Goal: Task Accomplishment & Management: Complete application form

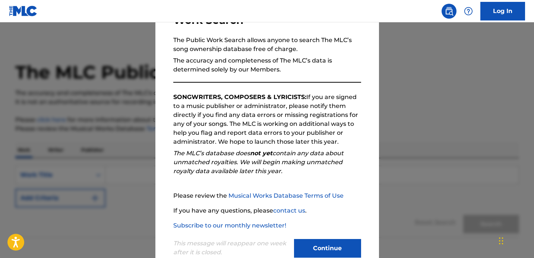
scroll to position [83, 0]
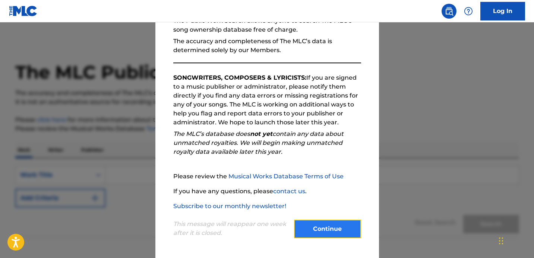
click at [330, 228] on button "Continue" at bounding box center [327, 229] width 67 height 19
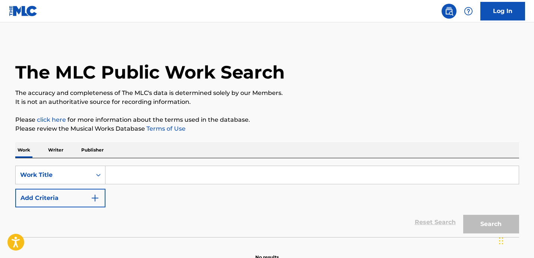
click at [164, 179] on input "Search Form" at bounding box center [311, 175] width 413 height 18
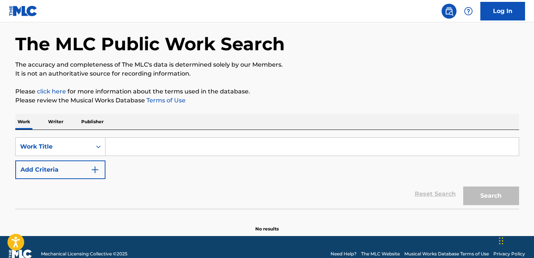
scroll to position [42, 0]
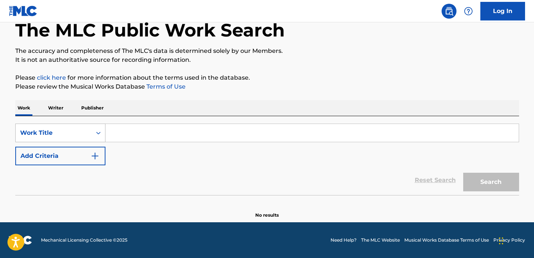
click at [96, 133] on icon "Search Form" at bounding box center [98, 133] width 4 height 3
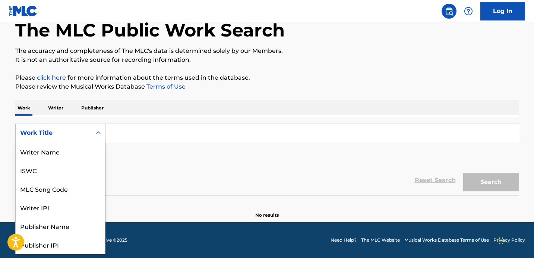
scroll to position [37, 0]
click at [140, 131] on input "Search Form" at bounding box center [311, 133] width 413 height 18
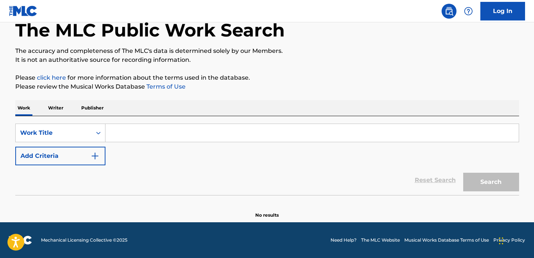
click at [51, 106] on p "Writer" at bounding box center [56, 108] width 20 height 16
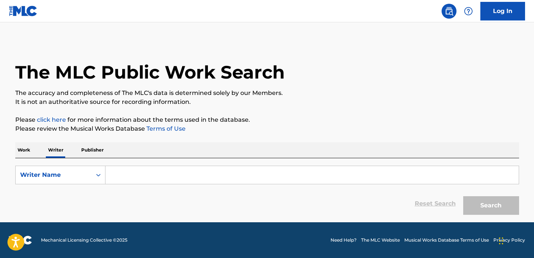
click at [151, 179] on input "Search Form" at bounding box center [311, 175] width 413 height 18
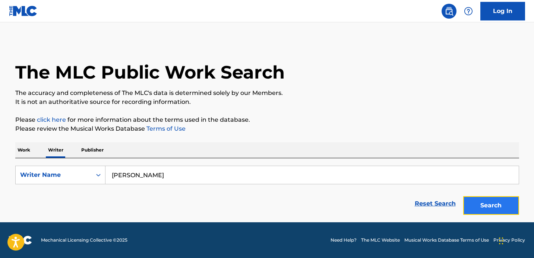
click at [490, 200] on button "Search" at bounding box center [491, 205] width 56 height 19
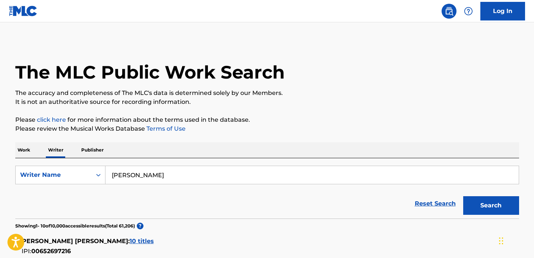
click at [123, 178] on input "Ian Michael" at bounding box center [311, 175] width 413 height 18
type input "Ian Robert Michael"
click at [463, 196] on button "Search" at bounding box center [491, 205] width 56 height 19
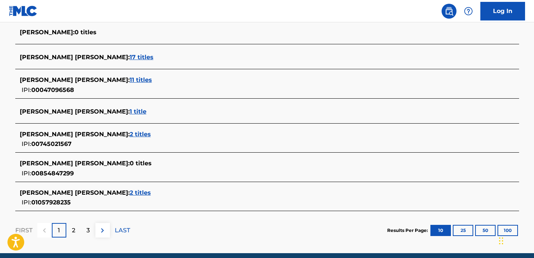
scroll to position [297, 0]
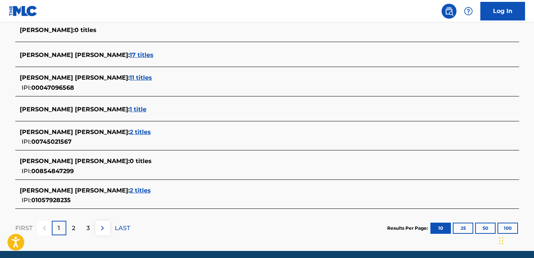
click at [130, 191] on span "2 titles" at bounding box center [140, 190] width 21 height 7
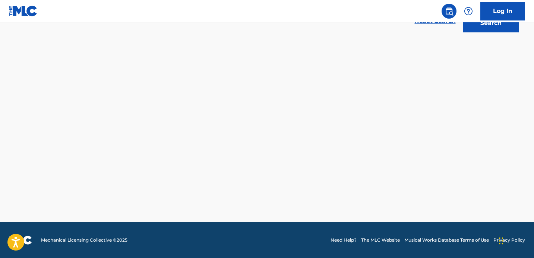
scroll to position [182, 0]
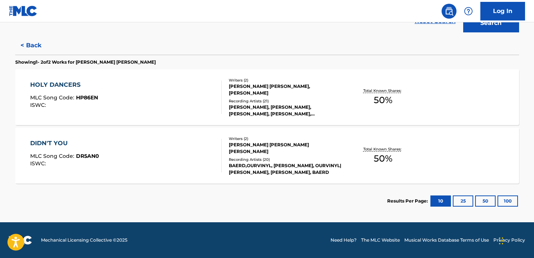
click at [458, 90] on div "HOLY DANCERS MLC Song Code : HP86EN ISWC : Writers ( 2 ) IAN ROBERT MICHAEL, IS…" at bounding box center [266, 97] width 503 height 56
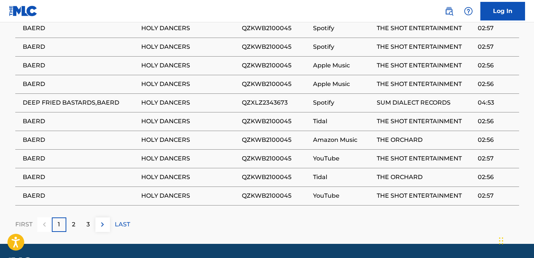
scroll to position [475, 0]
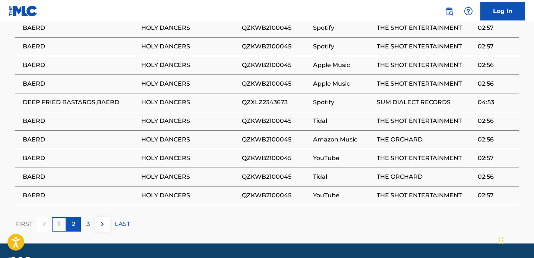
click at [74, 229] on p "2" at bounding box center [73, 224] width 3 height 9
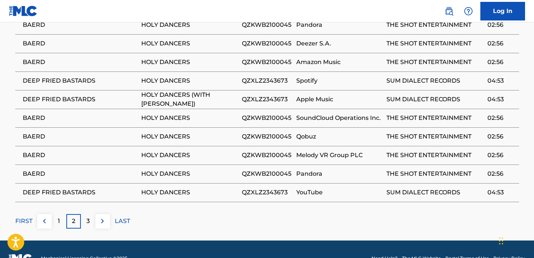
scroll to position [478, 0]
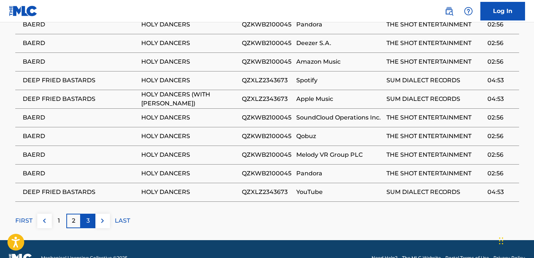
click at [89, 225] on p "3" at bounding box center [87, 220] width 3 height 9
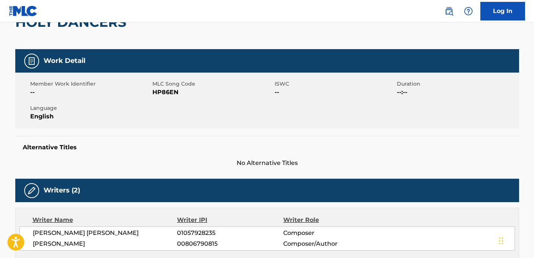
scroll to position [9, 0]
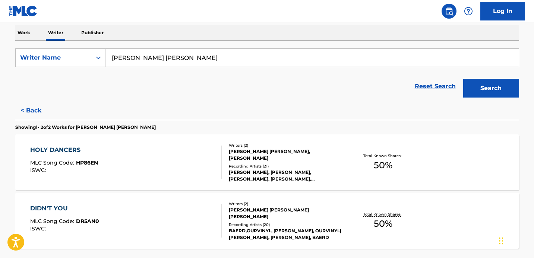
scroll to position [115, 0]
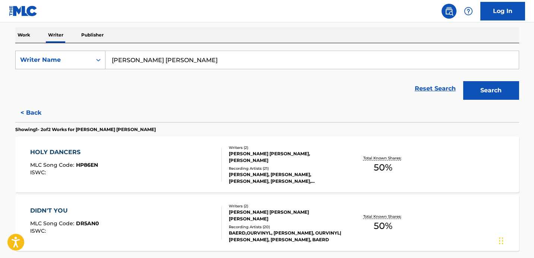
drag, startPoint x: 183, startPoint y: 57, endPoint x: 68, endPoint y: 58, distance: 115.1
click at [68, 58] on div "SearchWithCriteriaad3395c9-cf79-4787-a097-513bafc1e0c1 Writer Name Ian Robert M…" at bounding box center [266, 60] width 503 height 19
type input "Ashley Mayorquin"
click at [463, 81] on button "Search" at bounding box center [491, 90] width 56 height 19
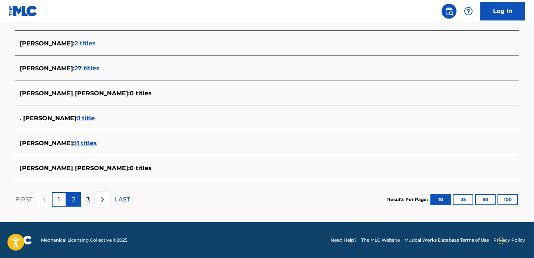
scroll to position [0, 0]
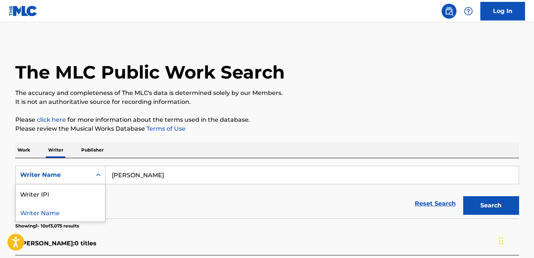
click at [76, 172] on div "Writer Name" at bounding box center [53, 175] width 67 height 9
click at [191, 225] on section "Showing 1 - 10 of 3,075 results" at bounding box center [266, 224] width 503 height 11
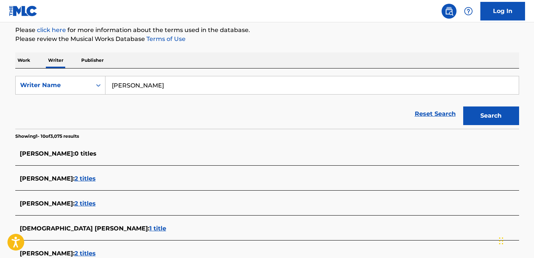
scroll to position [300, 0]
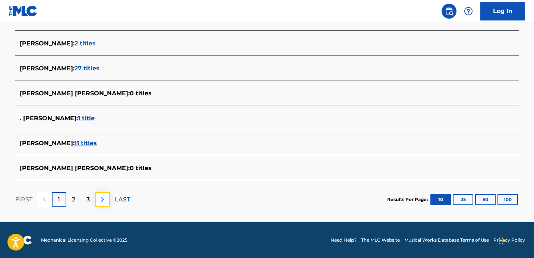
click at [108, 198] on button at bounding box center [102, 199] width 15 height 15
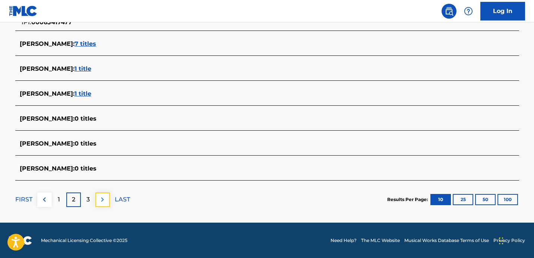
click at [108, 198] on button at bounding box center [102, 200] width 15 height 15
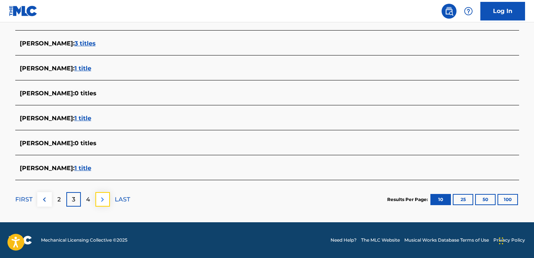
click at [105, 200] on img at bounding box center [102, 199] width 9 height 9
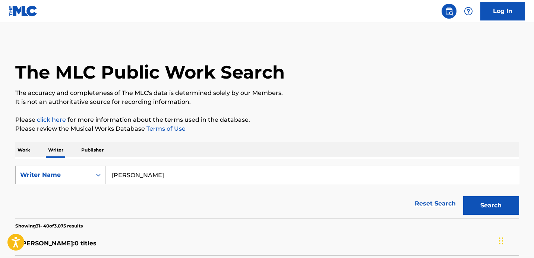
drag, startPoint x: 181, startPoint y: 177, endPoint x: 96, endPoint y: 165, distance: 86.4
click at [114, 170] on input "Ashley Mayorquin" at bounding box center [311, 175] width 413 height 18
click at [463, 196] on button "Search" at bounding box center [491, 205] width 56 height 19
click at [165, 177] on input "Big Dumb Baby" at bounding box center [311, 175] width 413 height 18
type input "B"
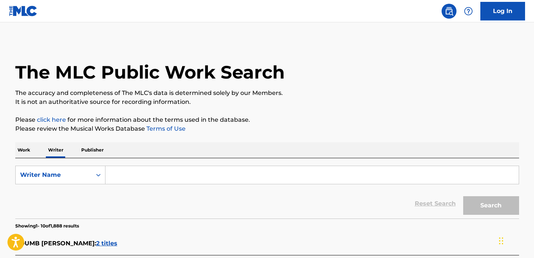
click at [22, 148] on p "Work" at bounding box center [23, 150] width 17 height 16
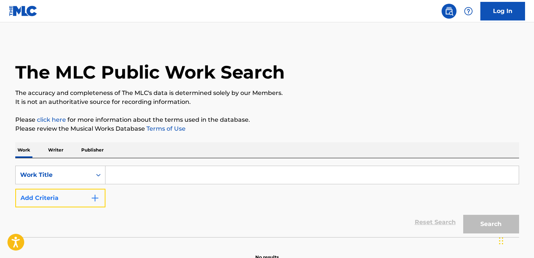
click at [86, 198] on button "Add Criteria" at bounding box center [60, 198] width 90 height 19
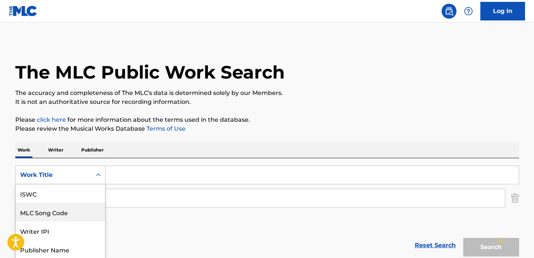
click at [87, 178] on div "MLC Song Code, 2 of 7. 7 results available. Use Up and Down to choose options, …" at bounding box center [60, 175] width 90 height 19
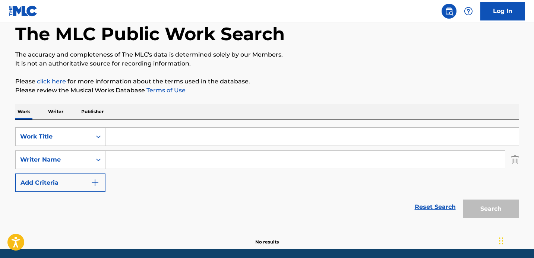
click at [143, 137] on input "Search Form" at bounding box center [311, 137] width 413 height 18
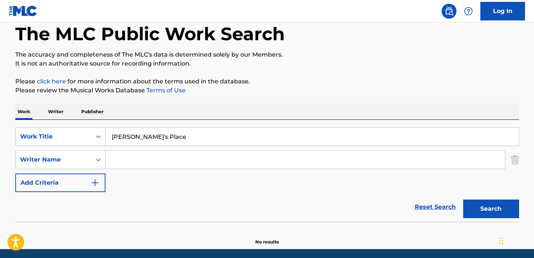
type input "Jenny's Place"
click at [463, 200] on button "Search" at bounding box center [491, 209] width 56 height 19
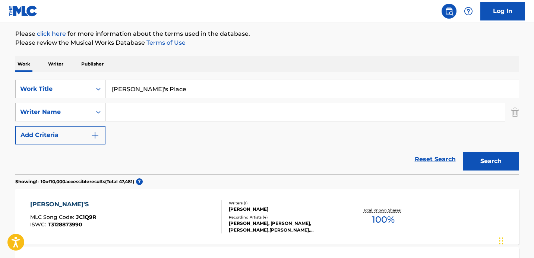
scroll to position [40, 0]
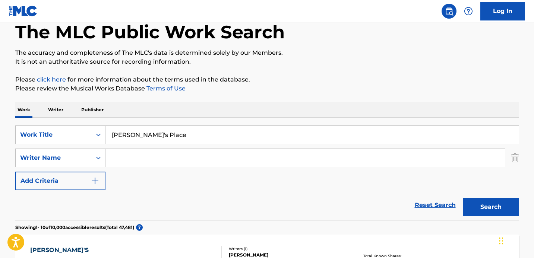
click at [138, 160] on input "Search Form" at bounding box center [304, 158] width 399 height 18
type input "Ashley Mayorquin"
click at [476, 207] on button "Search" at bounding box center [491, 207] width 56 height 19
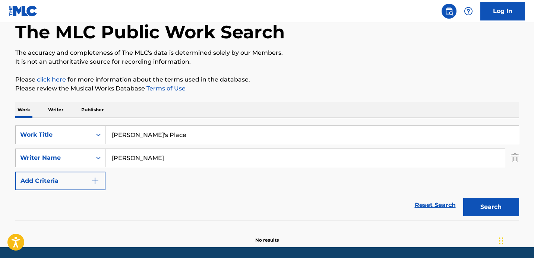
scroll to position [65, 0]
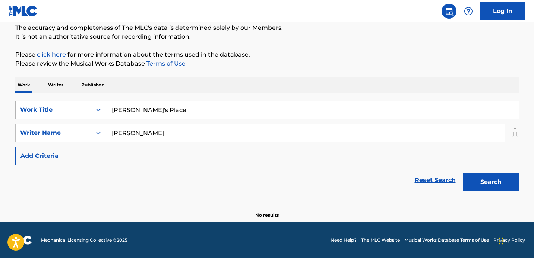
drag, startPoint x: 158, startPoint y: 110, endPoint x: 96, endPoint y: 102, distance: 63.0
click at [96, 102] on div "SearchWithCriteriab1d0ccf6-9443-4512-aaa9-84f1438a4943 Work Title Jenny's Place" at bounding box center [266, 110] width 503 height 19
type input "Haircut"
click at [463, 173] on button "Search" at bounding box center [491, 182] width 56 height 19
drag, startPoint x: 146, startPoint y: 113, endPoint x: 59, endPoint y: 98, distance: 88.5
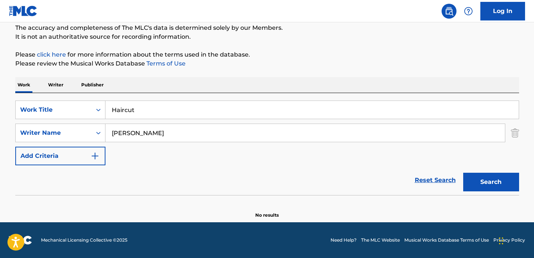
click at [64, 105] on div "SearchWithCriteriab1d0ccf6-9443-4512-aaa9-84f1438a4943 Work Title Haircut" at bounding box center [266, 110] width 503 height 19
type input "Michael was a dog"
click at [463, 173] on button "Search" at bounding box center [491, 182] width 56 height 19
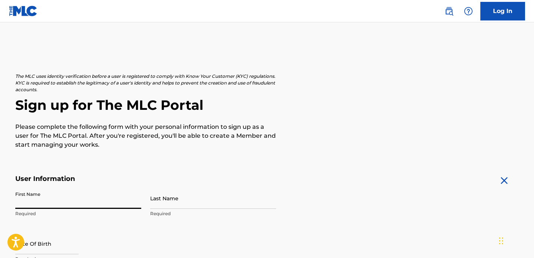
click at [72, 193] on input "First Name" at bounding box center [78, 198] width 126 height 21
type input "[PERSON_NAME]"
click at [170, 201] on input "Last Name" at bounding box center [213, 198] width 126 height 21
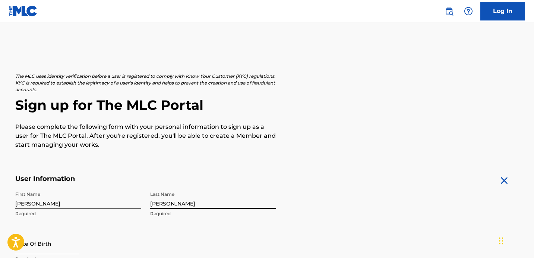
scroll to position [92, 0]
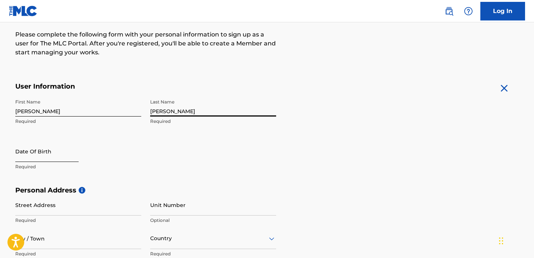
type input "[PERSON_NAME]"
select select "8"
select select "2025"
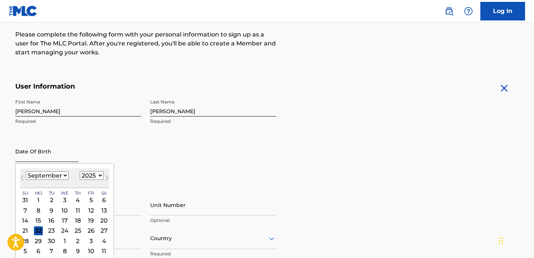
click at [41, 154] on input "text" at bounding box center [46, 151] width 63 height 21
type input "[DATE]"
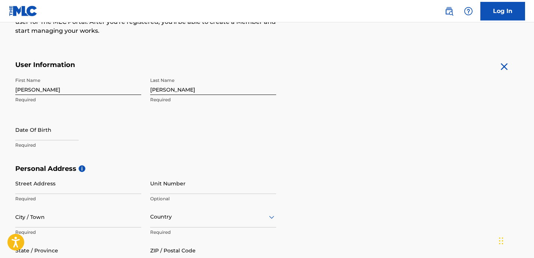
scroll to position [117, 0]
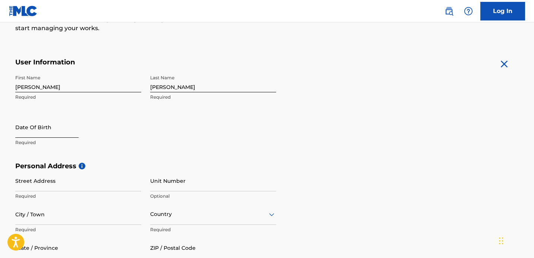
select select "8"
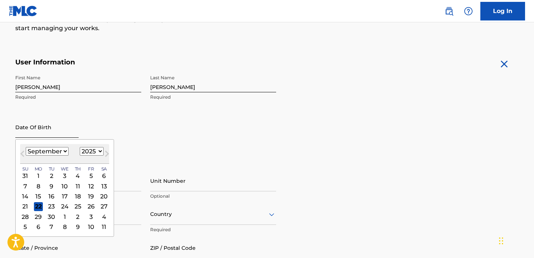
click at [38, 134] on input "text" at bounding box center [46, 127] width 63 height 21
click at [98, 152] on select "1899 1900 1901 1902 1903 1904 1905 1906 1907 1908 1909 1910 1911 1912 1913 1914…" at bounding box center [92, 151] width 24 height 9
select select "1995"
click at [80, 147] on select "1899 1900 1901 1902 1903 1904 1905 1906 1907 1908 1909 1910 1911 1912 1913 1914…" at bounding box center [92, 151] width 24 height 9
click at [54, 144] on div "[DATE] January February March April May June July August September October Nove…" at bounding box center [64, 154] width 89 height 20
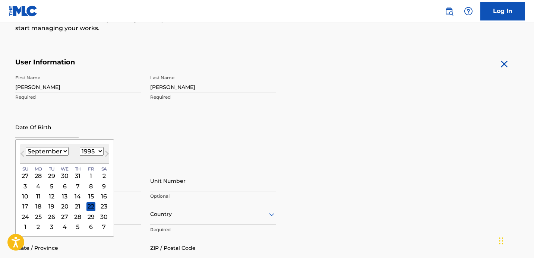
click at [54, 152] on select "January February March April May June July August September October November De…" at bounding box center [47, 151] width 43 height 9
select select "6"
click at [26, 147] on select "January February March April May June July August September October November De…" at bounding box center [47, 151] width 43 height 9
click at [103, 175] on div "1" at bounding box center [103, 175] width 9 height 9
type input "[DATE]"
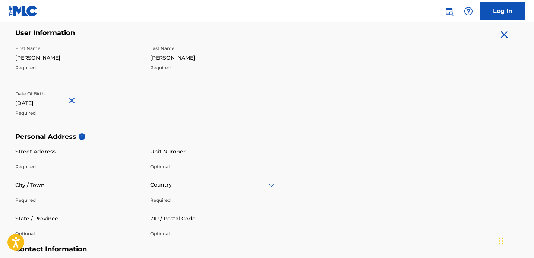
scroll to position [171, 0]
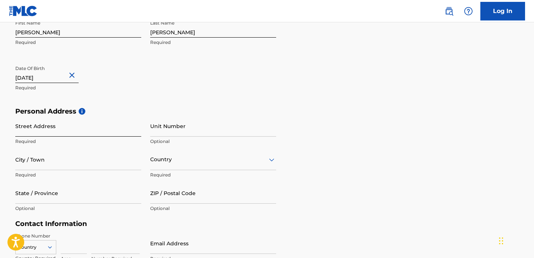
click at [73, 122] on input "Street Address" at bounding box center [78, 125] width 126 height 21
type input "[STREET_ADDRESS]"
type input "[GEOGRAPHIC_DATA]"
type input "[US_STATE]"
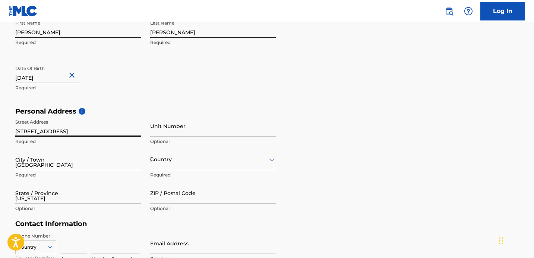
type input "11221"
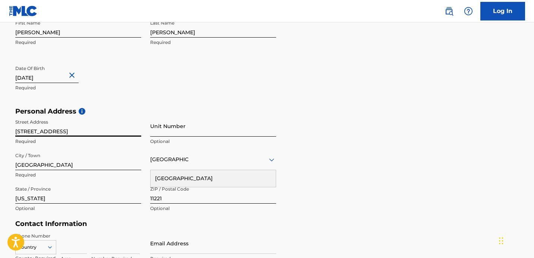
type input "[STREET_ADDRESS]"
click at [163, 125] on input "Unit Number" at bounding box center [213, 125] width 126 height 21
type input "3R"
click at [333, 163] on div "Personal Address i Street Address [STREET_ADDRESS] Optional City / Town [GEOGRA…" at bounding box center [266, 163] width 503 height 113
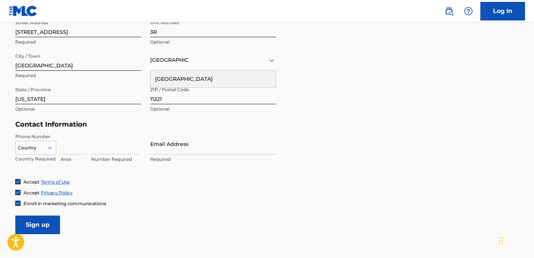
scroll to position [288, 0]
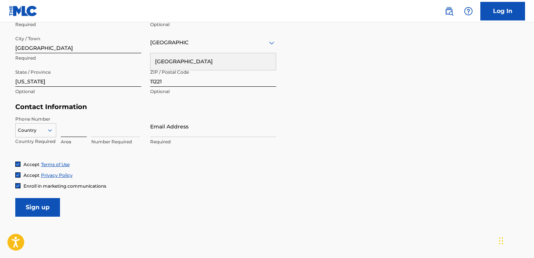
click at [65, 131] on input at bounding box center [74, 126] width 26 height 21
type input "585"
type input "7506920"
click at [175, 131] on input "Email Address" at bounding box center [213, 126] width 126 height 21
type input "[EMAIL_ADDRESS][DOMAIN_NAME]"
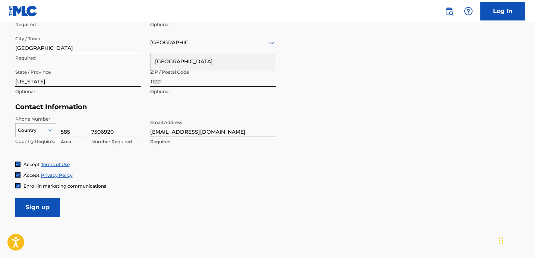
click at [20, 187] on div "Enroll in marketing communications" at bounding box center [60, 186] width 91 height 6
click at [18, 184] on img at bounding box center [18, 186] width 4 height 4
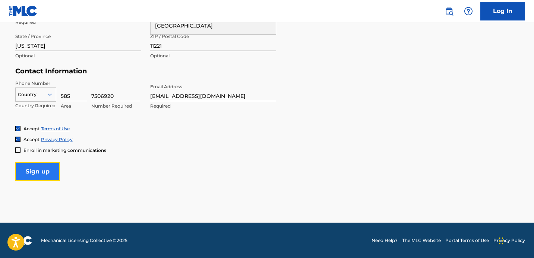
click at [41, 174] on input "Sign up" at bounding box center [37, 171] width 45 height 19
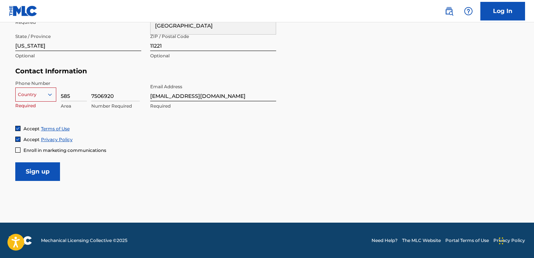
click at [45, 98] on div "Country" at bounding box center [35, 93] width 41 height 11
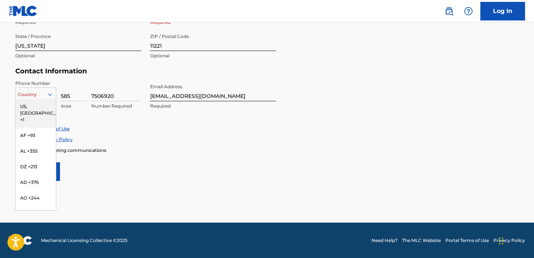
click at [41, 105] on div "US, [GEOGRAPHIC_DATA] +1" at bounding box center [36, 113] width 40 height 29
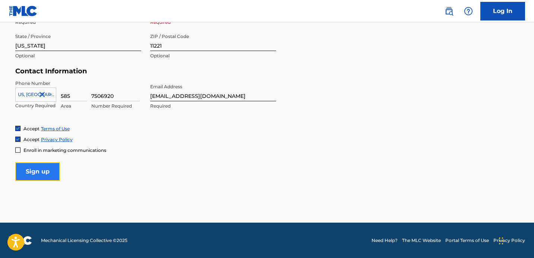
click at [42, 168] on input "Sign up" at bounding box center [37, 171] width 45 height 19
click at [44, 168] on input "Sign up" at bounding box center [37, 171] width 45 height 19
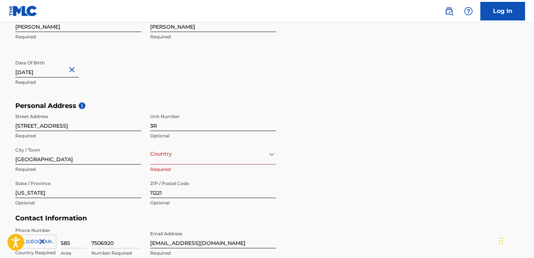
scroll to position [206, 0]
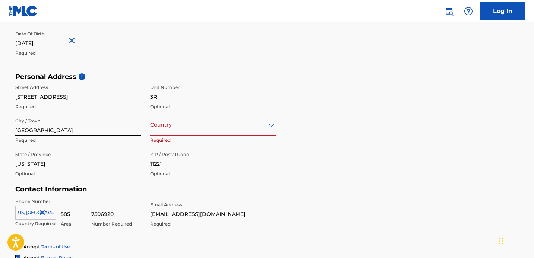
click at [168, 130] on div "Country" at bounding box center [213, 124] width 126 height 21
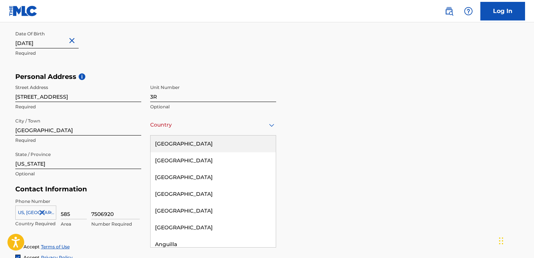
click at [172, 144] on div "[GEOGRAPHIC_DATA]" at bounding box center [212, 144] width 125 height 17
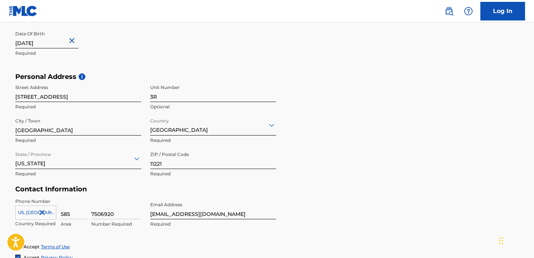
scroll to position [324, 0]
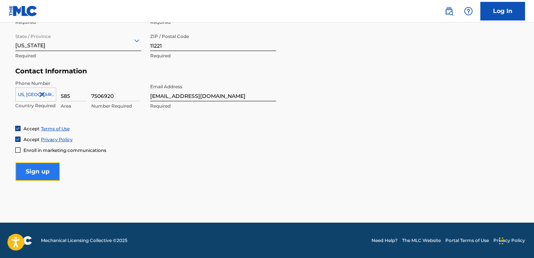
click at [42, 165] on input "Sign up" at bounding box center [37, 171] width 45 height 19
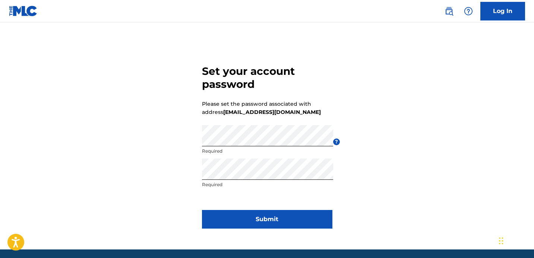
click at [255, 207] on form "Set your account password Please set the password associated with address irmic…" at bounding box center [267, 145] width 130 height 209
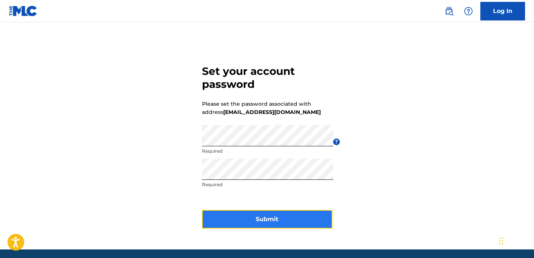
click at [261, 213] on button "Submit" at bounding box center [267, 219] width 130 height 19
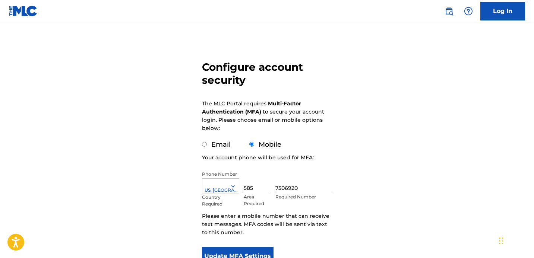
scroll to position [86, 0]
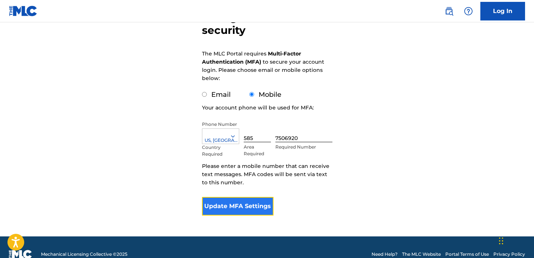
click at [243, 204] on button "Update MFA Settings" at bounding box center [238, 206] width 72 height 19
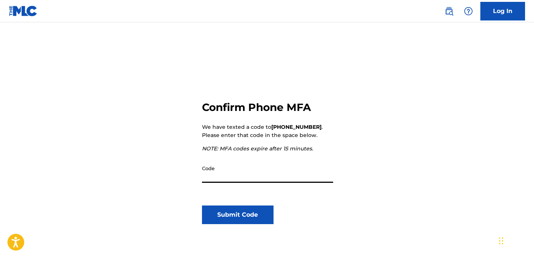
scroll to position [41, 0]
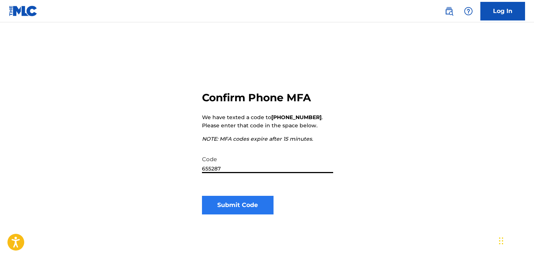
type input "655287"
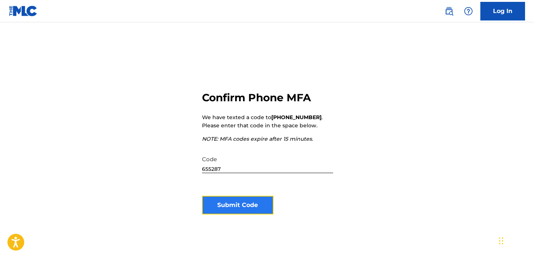
click at [241, 203] on button "Submit Code" at bounding box center [238, 205] width 72 height 19
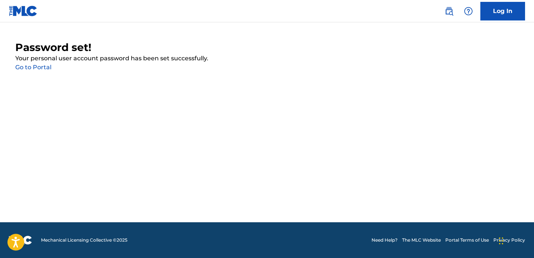
click at [38, 70] on link "Go to Portal" at bounding box center [33, 67] width 36 height 7
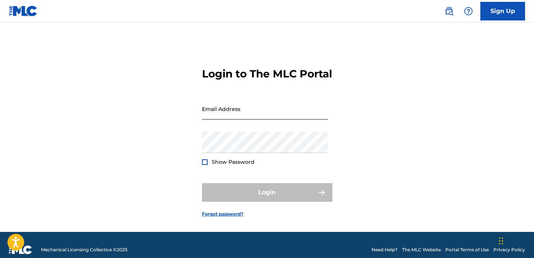
click at [231, 119] on input "Email Address" at bounding box center [265, 108] width 126 height 21
type input "[EMAIL_ADDRESS][DOMAIN_NAME]"
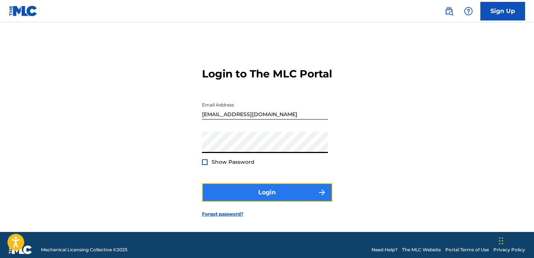
click at [279, 202] on button "Login" at bounding box center [267, 192] width 130 height 19
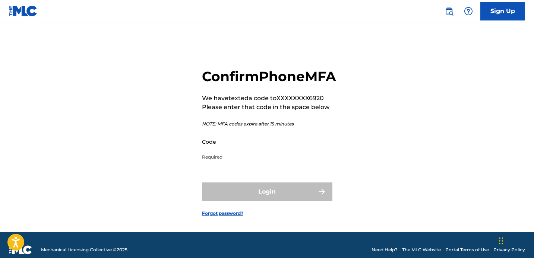
click at [228, 152] on input "Code" at bounding box center [265, 141] width 126 height 21
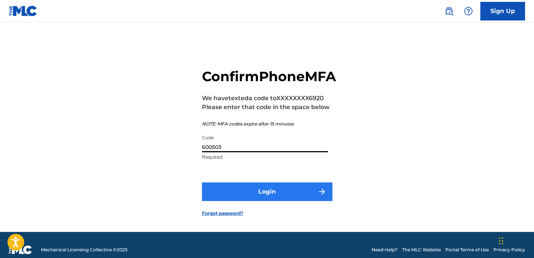
type input "600503"
click at [282, 201] on button "Login" at bounding box center [267, 191] width 130 height 19
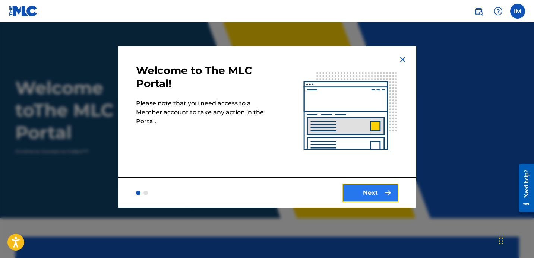
click at [365, 194] on button "Next" at bounding box center [370, 193] width 56 height 19
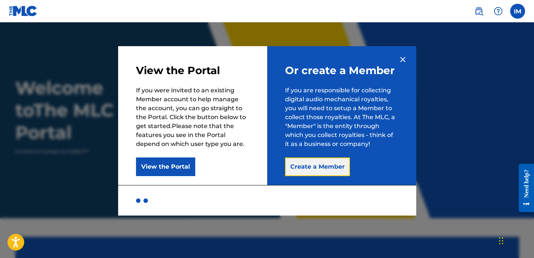
click at [316, 169] on button "Create a Member" at bounding box center [317, 167] width 65 height 19
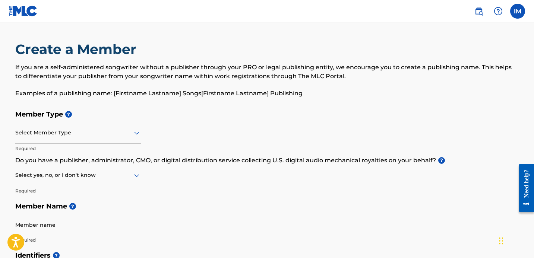
click at [98, 139] on div "Select Member Type" at bounding box center [78, 133] width 126 height 21
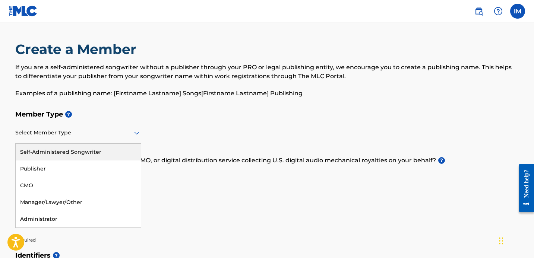
click at [81, 150] on div "Self-Administered Songwriter" at bounding box center [78, 152] width 125 height 17
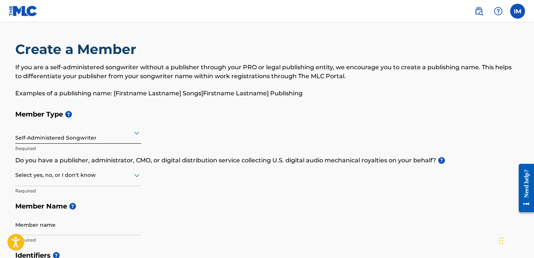
scroll to position [22, 0]
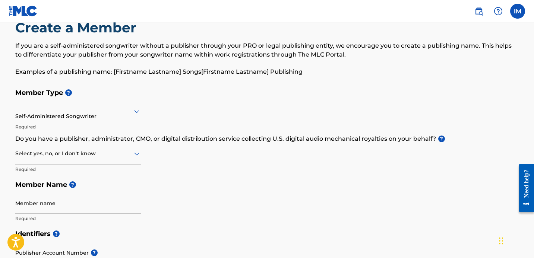
click at [99, 155] on div at bounding box center [78, 153] width 126 height 9
click at [55, 187] on div "No" at bounding box center [78, 189] width 125 height 17
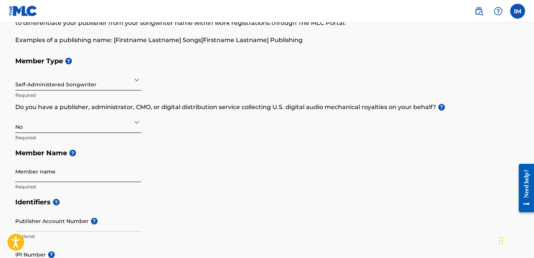
scroll to position [55, 0]
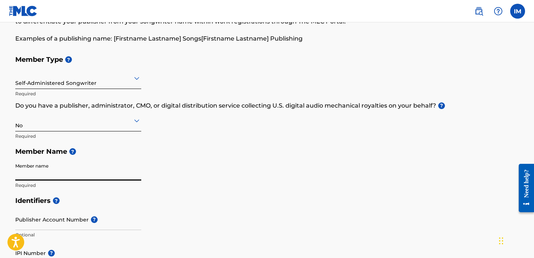
click at [68, 168] on input "Member name" at bounding box center [78, 169] width 126 height 21
type input "Ian Michael"
click at [202, 172] on div "Member Type ? Self-Administered Songwriter Required Do you have a publisher, ad…" at bounding box center [266, 122] width 503 height 141
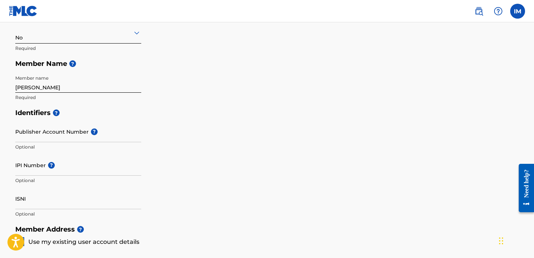
scroll to position [149, 0]
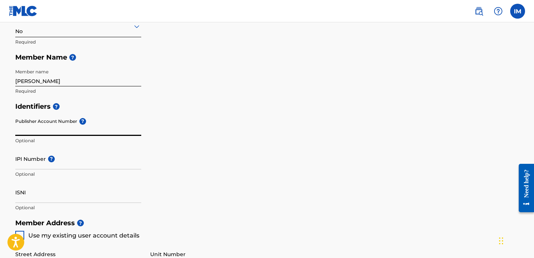
click at [72, 129] on input "Publisher Account Number ?" at bounding box center [78, 125] width 126 height 21
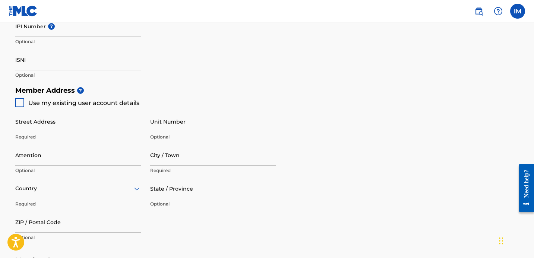
scroll to position [284, 0]
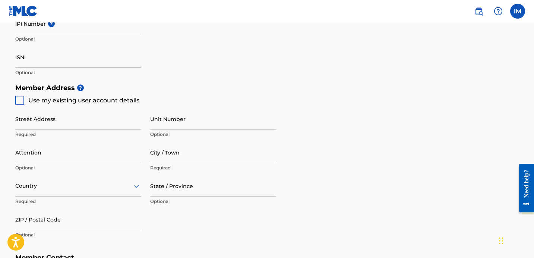
click at [17, 98] on div at bounding box center [19, 100] width 9 height 9
type input "[STREET_ADDRESS]"
type input "[GEOGRAPHIC_DATA]"
type input "11221"
type input "585"
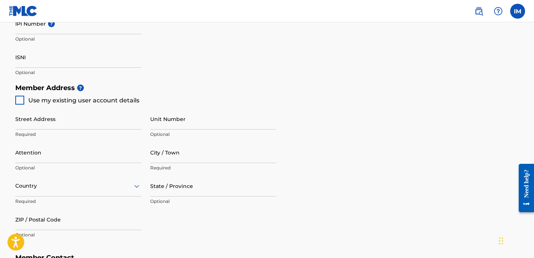
type input "7506920"
type input "[EMAIL_ADDRESS][DOMAIN_NAME]"
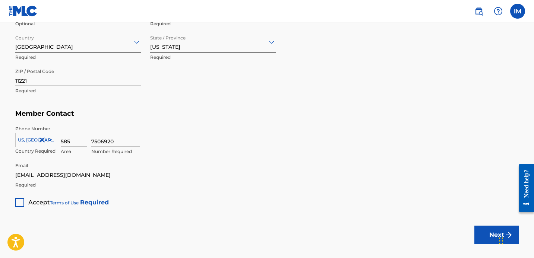
scroll to position [429, 0]
click at [22, 202] on div at bounding box center [19, 202] width 9 height 9
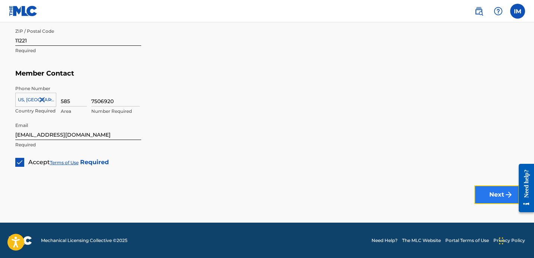
click at [486, 197] on button "Next" at bounding box center [496, 194] width 45 height 19
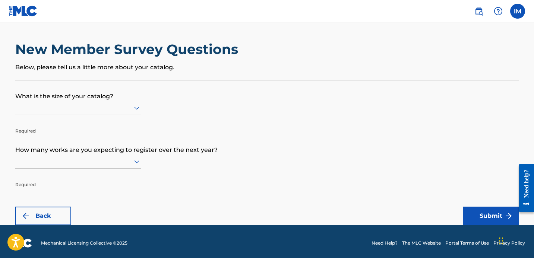
click at [114, 99] on p "What is the size of your catalog?" at bounding box center [266, 91] width 503 height 20
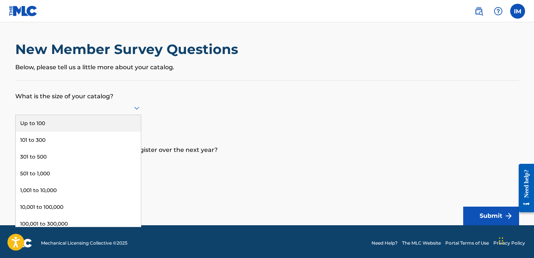
click at [139, 104] on icon at bounding box center [136, 108] width 9 height 9
click at [101, 124] on div "Up to 100" at bounding box center [78, 123] width 125 height 17
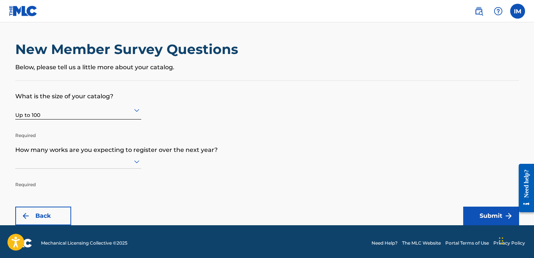
scroll to position [3, 0]
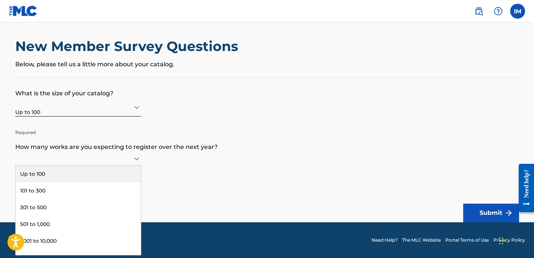
click at [132, 158] on icon at bounding box center [136, 158] width 9 height 9
click at [120, 172] on div "Up to 100" at bounding box center [78, 174] width 125 height 17
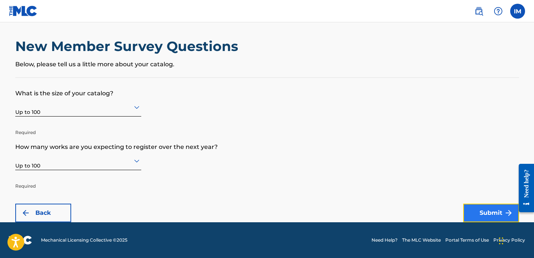
click at [486, 210] on button "Submit" at bounding box center [491, 213] width 56 height 19
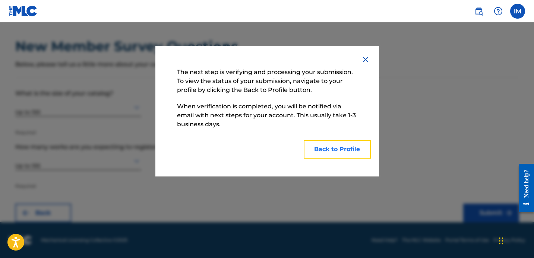
click at [338, 147] on button "Back to Profile" at bounding box center [336, 149] width 67 height 19
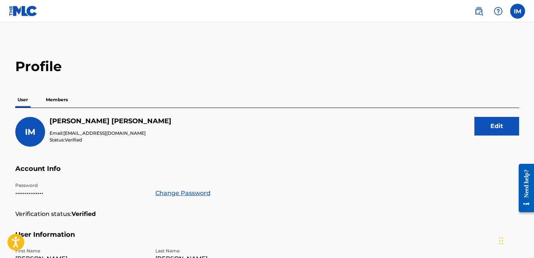
click at [60, 98] on p "Members" at bounding box center [57, 100] width 26 height 16
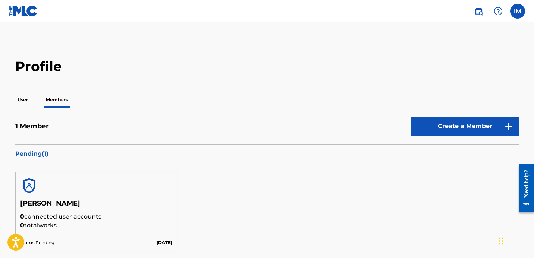
click at [13, 102] on div "Profile User Members 1 Member Create a Member Pending ( 1 ) Ian Michael 0 conne…" at bounding box center [266, 180] width 521 height 245
click at [23, 99] on p "User" at bounding box center [22, 100] width 15 height 16
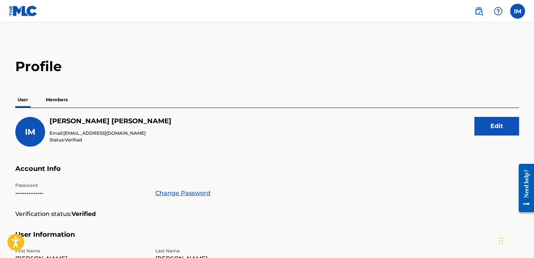
click at [22, 10] on img at bounding box center [23, 11] width 29 height 11
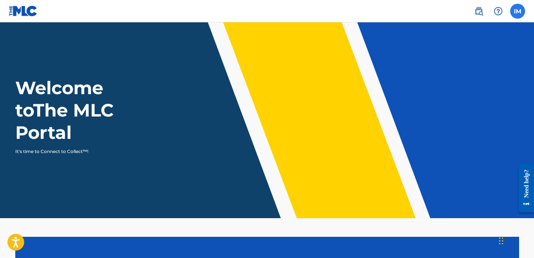
click at [517, 9] on label at bounding box center [517, 11] width 15 height 15
click at [517, 11] on input "IM Ian Michael irmichael123@gmail.com Notification Preferences Profile Log out" at bounding box center [517, 11] width 0 height 0
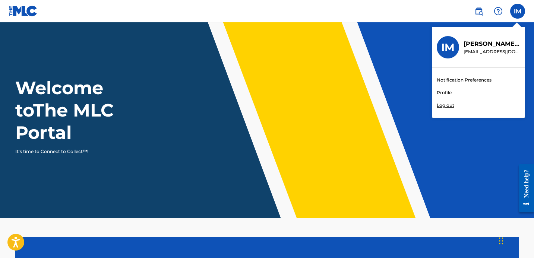
click at [448, 39] on div "IM" at bounding box center [447, 47] width 22 height 22
click at [517, 11] on input "IM Ian Michael irmichael123@gmail.com Notification Preferences Profile Log out" at bounding box center [517, 11] width 0 height 0
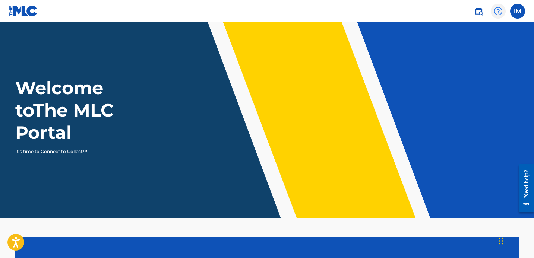
click at [495, 10] on img at bounding box center [497, 11] width 9 height 9
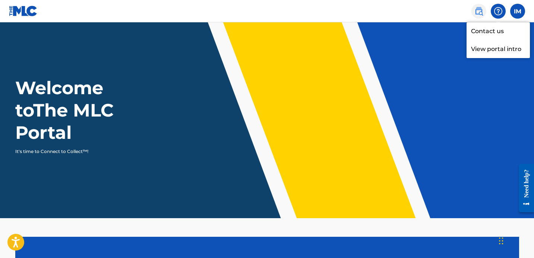
click at [480, 12] on img at bounding box center [478, 11] width 9 height 9
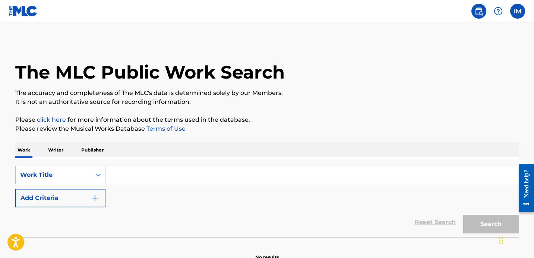
click at [49, 153] on p "Writer" at bounding box center [56, 150] width 20 height 16
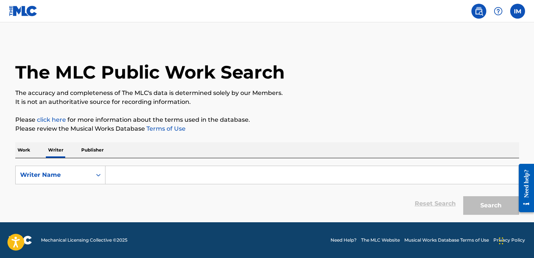
click at [117, 174] on input "Search Form" at bounding box center [311, 175] width 413 height 18
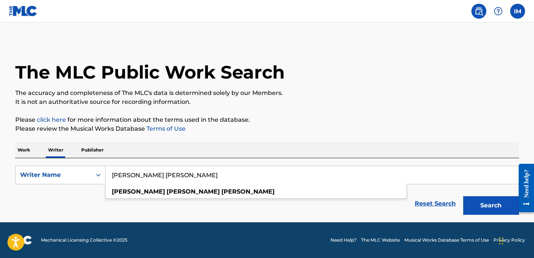
type input "Ian Robert Michael"
click at [463, 196] on button "Search" at bounding box center [491, 205] width 56 height 19
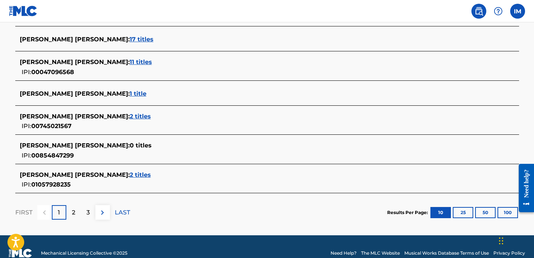
scroll to position [313, 0]
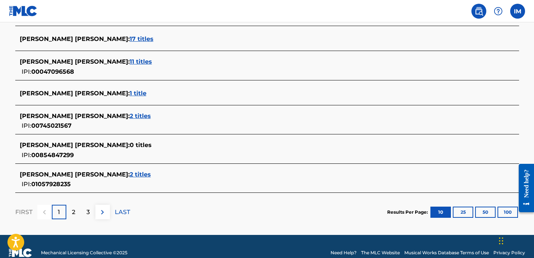
click at [130, 174] on span "2 titles" at bounding box center [140, 174] width 21 height 7
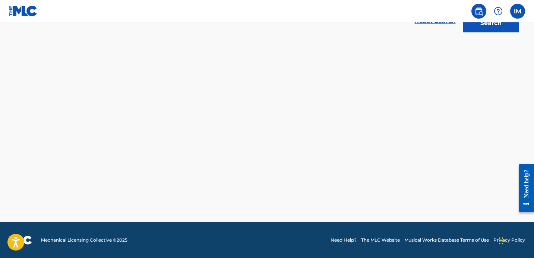
scroll to position [182, 0]
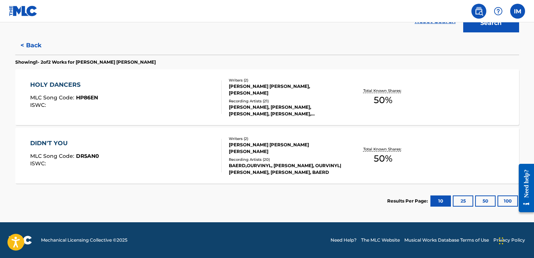
click at [333, 102] on div "Recording Artists ( 21 )" at bounding box center [285, 101] width 112 height 6
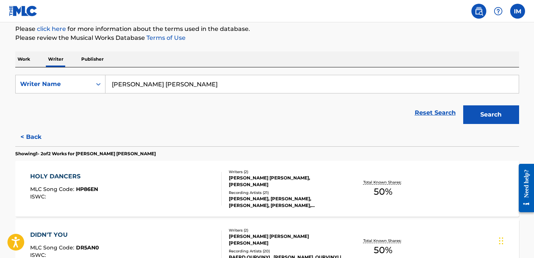
scroll to position [182, 0]
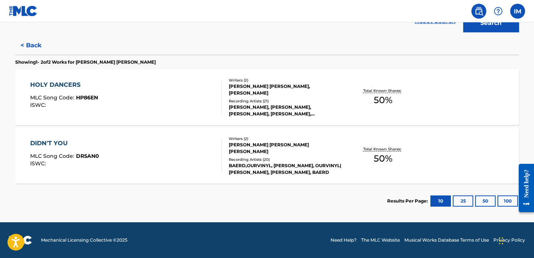
click at [177, 162] on div "DIDN'T YOU MLC Song Code : DR5AN0 ISWC :" at bounding box center [125, 156] width 191 height 34
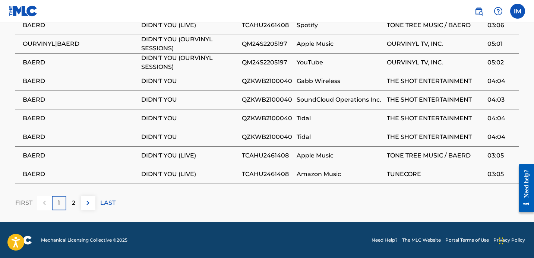
scroll to position [504, 0]
click at [77, 202] on div "2" at bounding box center [73, 203] width 15 height 15
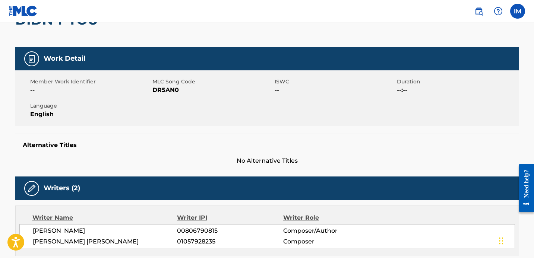
scroll to position [0, 0]
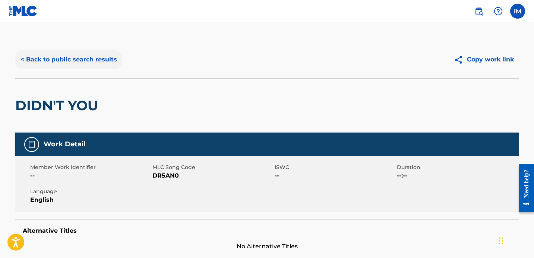
click at [98, 59] on button "< Back to public search results" at bounding box center [68, 59] width 107 height 19
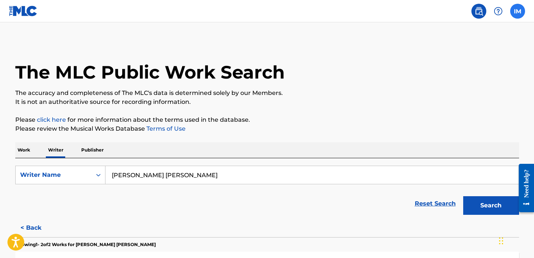
click at [516, 12] on label at bounding box center [517, 11] width 15 height 15
click at [517, 11] on input "IM Ian Michael irmichael123@gmail.com Notification Preferences Profile Log out" at bounding box center [517, 11] width 0 height 0
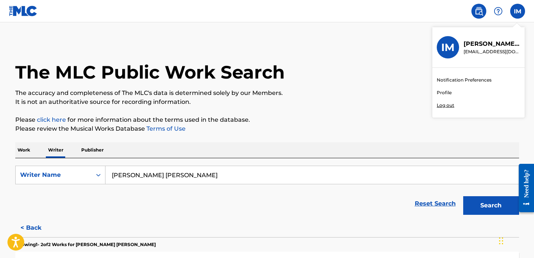
click at [435, 45] on div "IM Ian Michael irmichael123@gmail.com" at bounding box center [478, 47] width 92 height 41
click at [517, 11] on input "IM Ian Michael irmichael123@gmail.com Notification Preferences Profile Log out" at bounding box center [517, 11] width 0 height 0
click at [445, 45] on h3 "IM" at bounding box center [447, 47] width 13 height 13
click at [517, 11] on input "IM Ian Michael irmichael123@gmail.com Notification Preferences Profile Log out" at bounding box center [517, 11] width 0 height 0
click at [495, 9] on img at bounding box center [497, 11] width 9 height 9
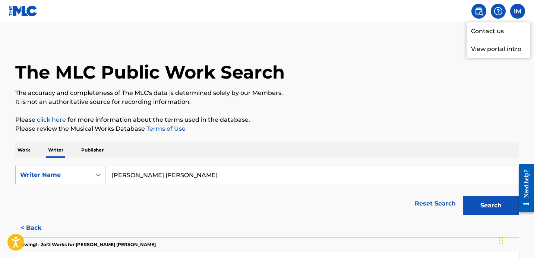
click at [472, 11] on link at bounding box center [478, 11] width 15 height 15
